Goal: Information Seeking & Learning: Learn about a topic

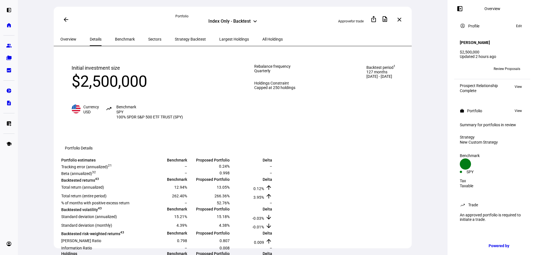
click at [262, 38] on span "All Holdings" at bounding box center [272, 39] width 20 height 4
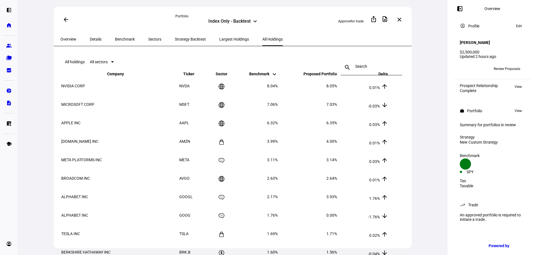
click at [219, 38] on span "Largest Holdings" at bounding box center [234, 39] width 30 height 4
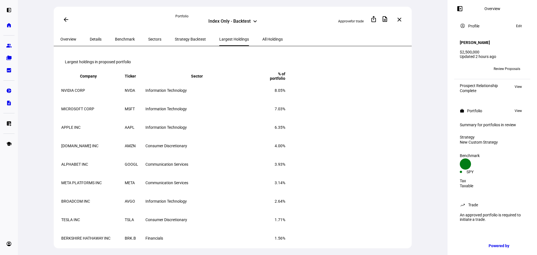
click at [175, 40] on span "Strategy Backtest" at bounding box center [190, 39] width 31 height 4
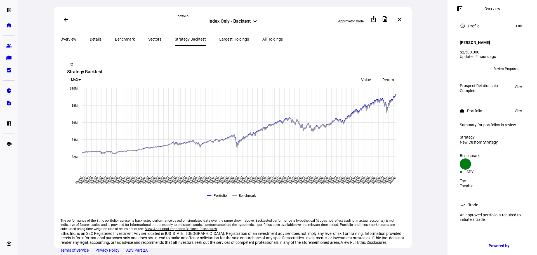
click at [386, 77] on span "Return" at bounding box center [388, 79] width 12 height 4
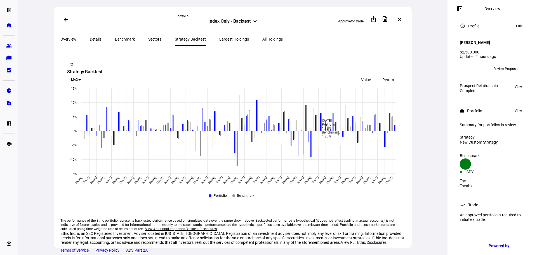
click at [367, 77] on span "Value" at bounding box center [366, 79] width 10 height 4
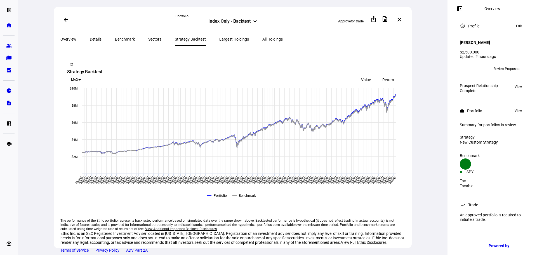
click at [71, 40] on span "Overview" at bounding box center [68, 39] width 16 height 4
